Goal: Task Accomplishment & Management: Use online tool/utility

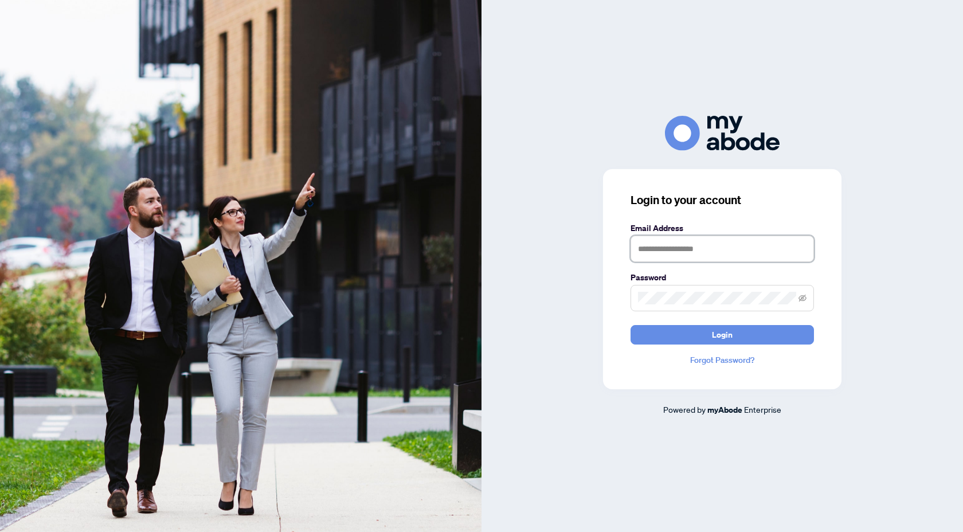
click at [687, 256] on input "text" at bounding box center [721, 249] width 183 height 26
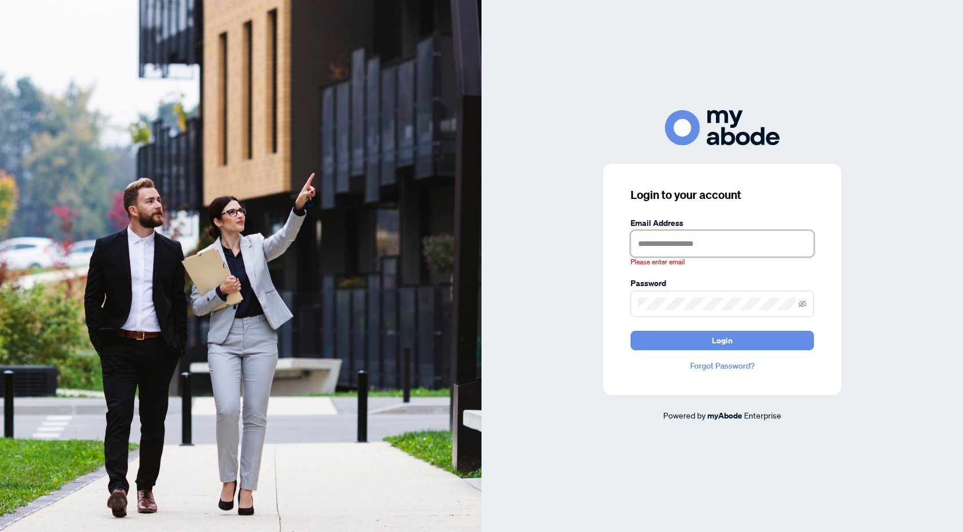
type input "**********"
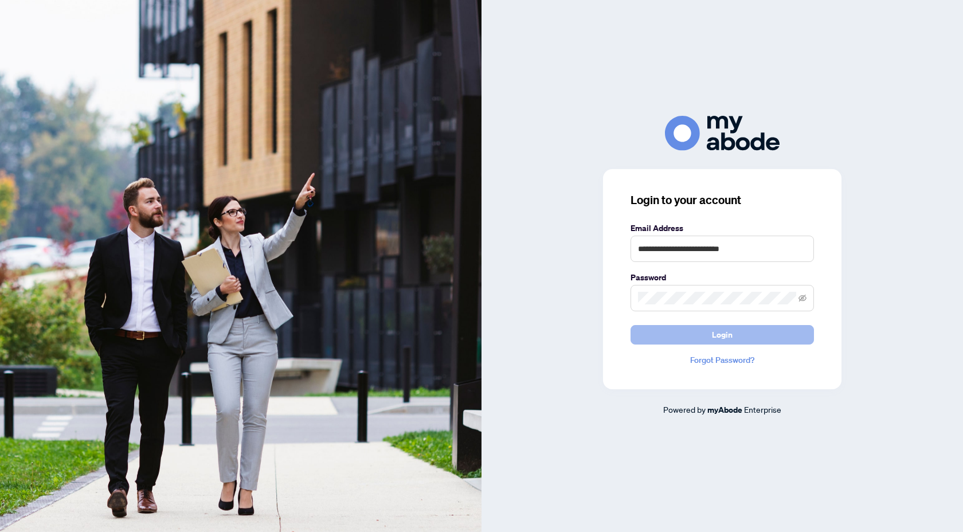
click at [750, 338] on button "Login" at bounding box center [721, 334] width 183 height 19
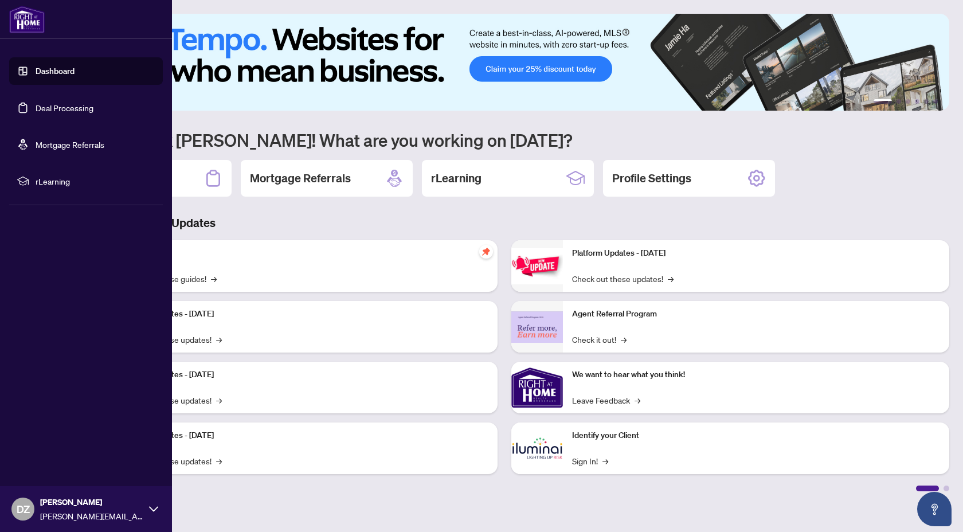
click at [53, 109] on link "Deal Processing" at bounding box center [65, 108] width 58 height 10
